Goal: Task Accomplishment & Management: Use online tool/utility

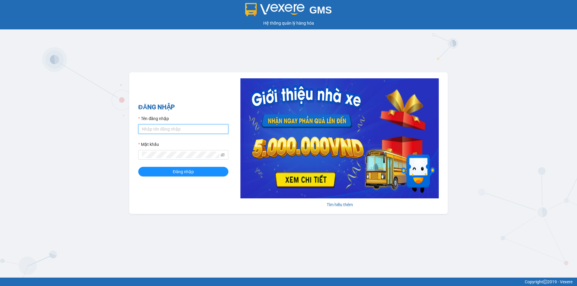
click at [164, 125] on input "Tên đăng nhập" at bounding box center [183, 129] width 90 height 10
type input "baoquyen.lienhung"
click at [138, 167] on button "Đăng nhập" at bounding box center [183, 172] width 90 height 10
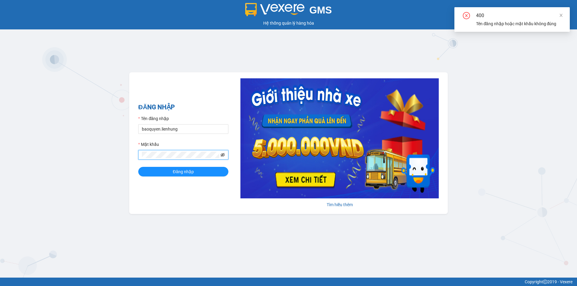
click at [224, 155] on icon "eye-invisible" at bounding box center [222, 155] width 4 height 4
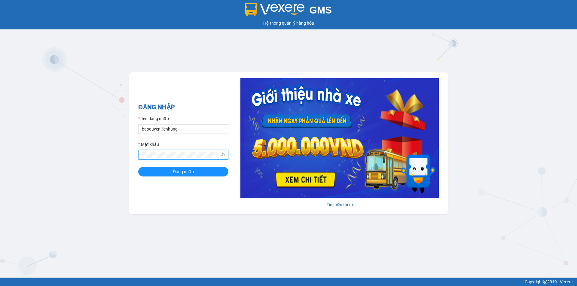
click at [224, 155] on icon "eye" at bounding box center [222, 155] width 4 height 4
click at [213, 170] on button "Đăng nhập" at bounding box center [183, 172] width 90 height 10
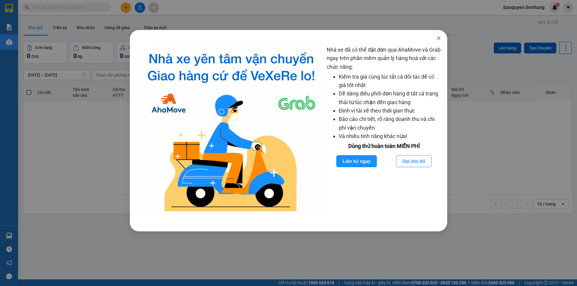
click at [438, 39] on icon "close" at bounding box center [438, 38] width 5 height 5
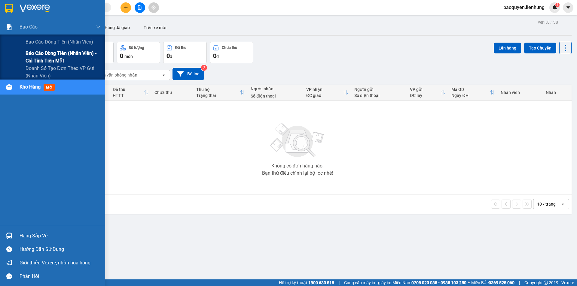
click at [48, 52] on span "Báo cáo dòng tiền (nhân viên) - chỉ tính tiền mặt" at bounding box center [63, 57] width 75 height 15
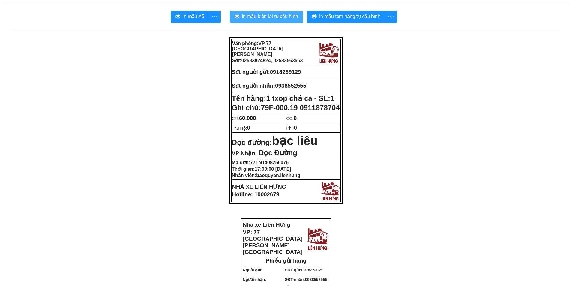
click at [264, 17] on span "In mẫu biên lai tự cấu hình" at bounding box center [270, 17] width 56 height 8
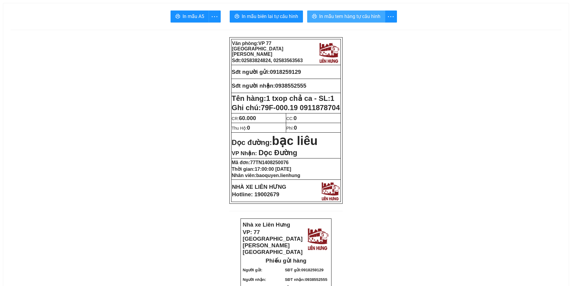
click at [344, 11] on button "In mẫu tem hàng tự cấu hình" at bounding box center [346, 17] width 78 height 12
click at [344, 14] on span "In mẫu tem hàng tự cấu hình" at bounding box center [349, 17] width 61 height 8
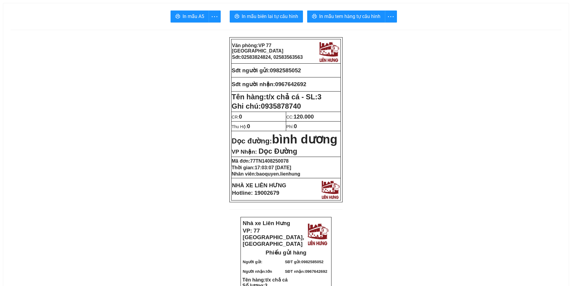
click at [271, 19] on span "In mẫu biên lai tự cấu hình" at bounding box center [270, 17] width 56 height 8
click at [356, 20] on span "In mẫu tem hàng tự cấu hình" at bounding box center [349, 17] width 61 height 8
